Goal: Check status: Check status

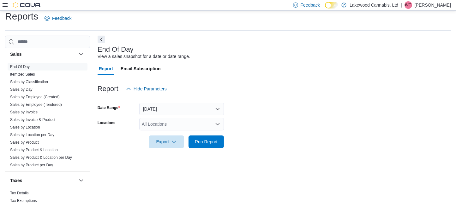
scroll to position [522, 0]
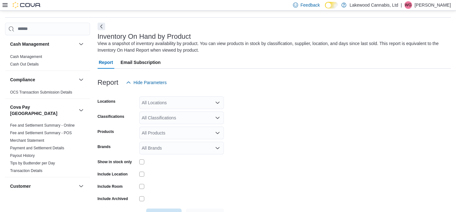
scroll to position [21, 0]
